Goal: Task Accomplishment & Management: Use online tool/utility

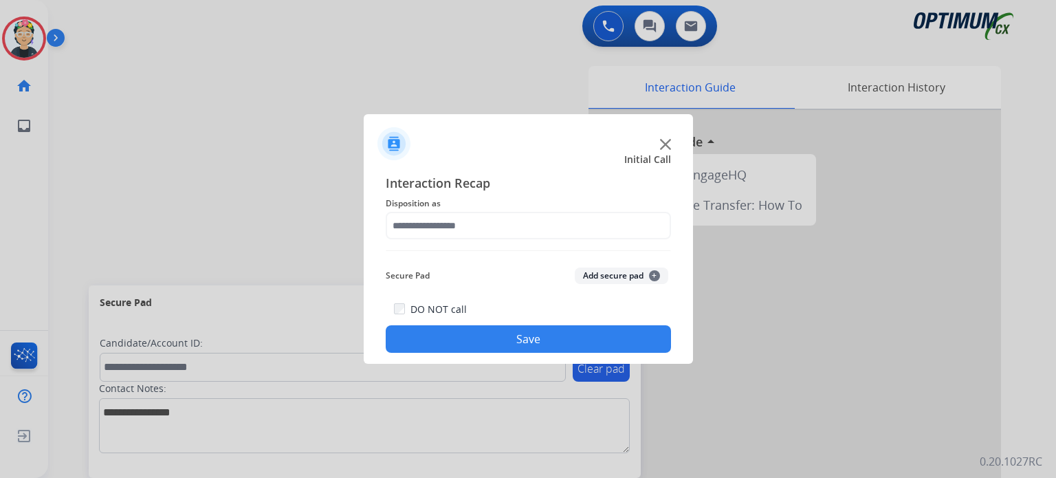
click at [657, 138] on div at bounding box center [528, 138] width 329 height 48
click at [658, 138] on div at bounding box center [528, 138] width 329 height 48
click at [663, 140] on img at bounding box center [665, 144] width 11 height 11
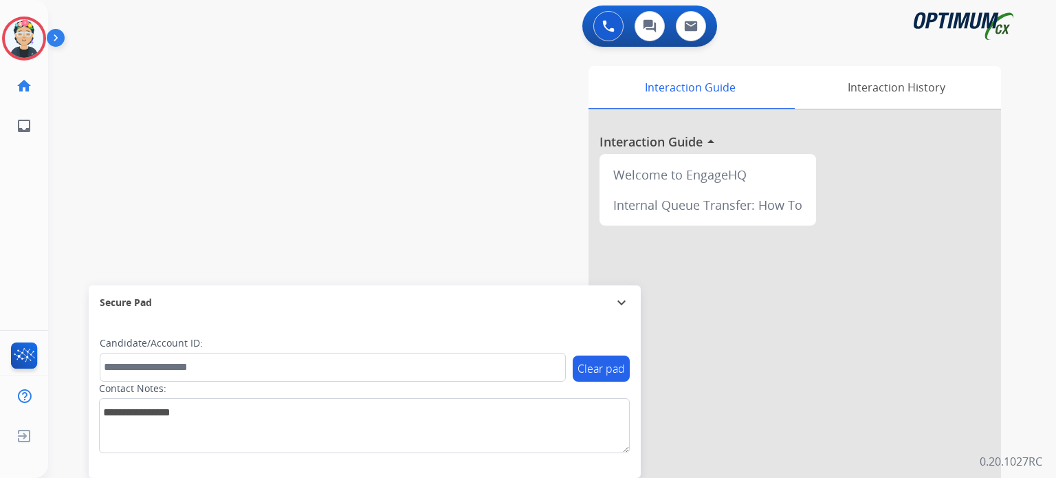
click at [663, 140] on div at bounding box center [794, 366] width 412 height 513
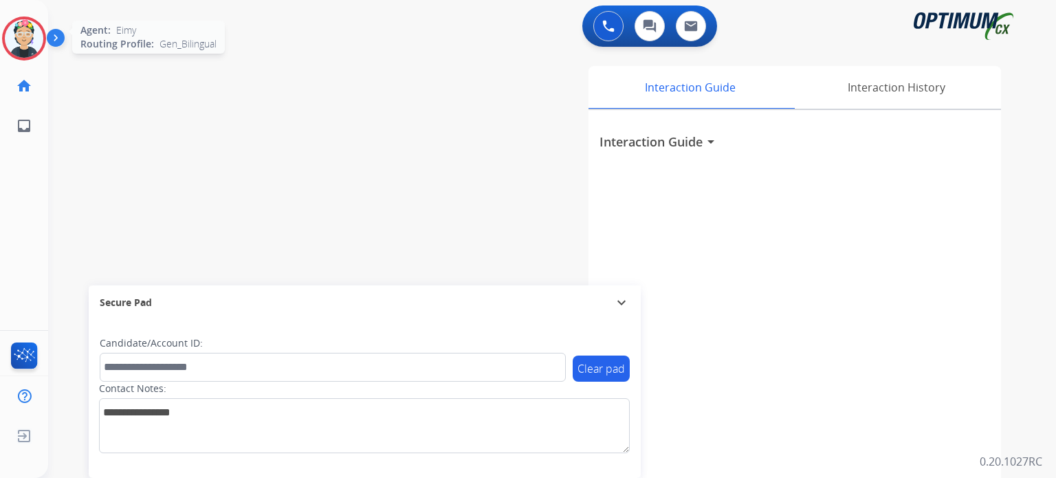
click at [16, 30] on img at bounding box center [24, 38] width 38 height 38
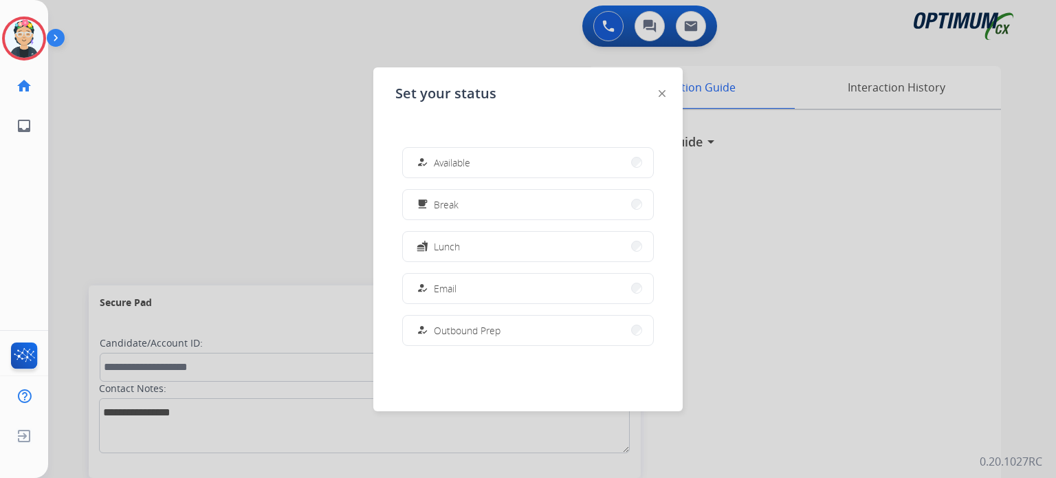
click at [524, 253] on button "fastfood Lunch" at bounding box center [528, 247] width 250 height 30
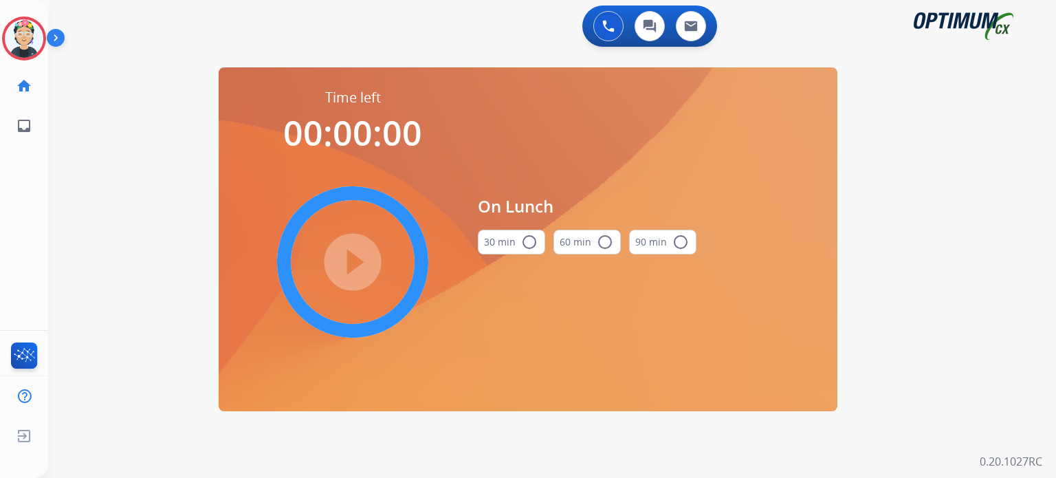
click at [509, 251] on button "30 min radio_button_unchecked" at bounding box center [511, 242] width 67 height 25
click at [344, 254] on mat-icon "play_circle_filled" at bounding box center [352, 262] width 16 height 16
